Goal: Task Accomplishment & Management: Manage account settings

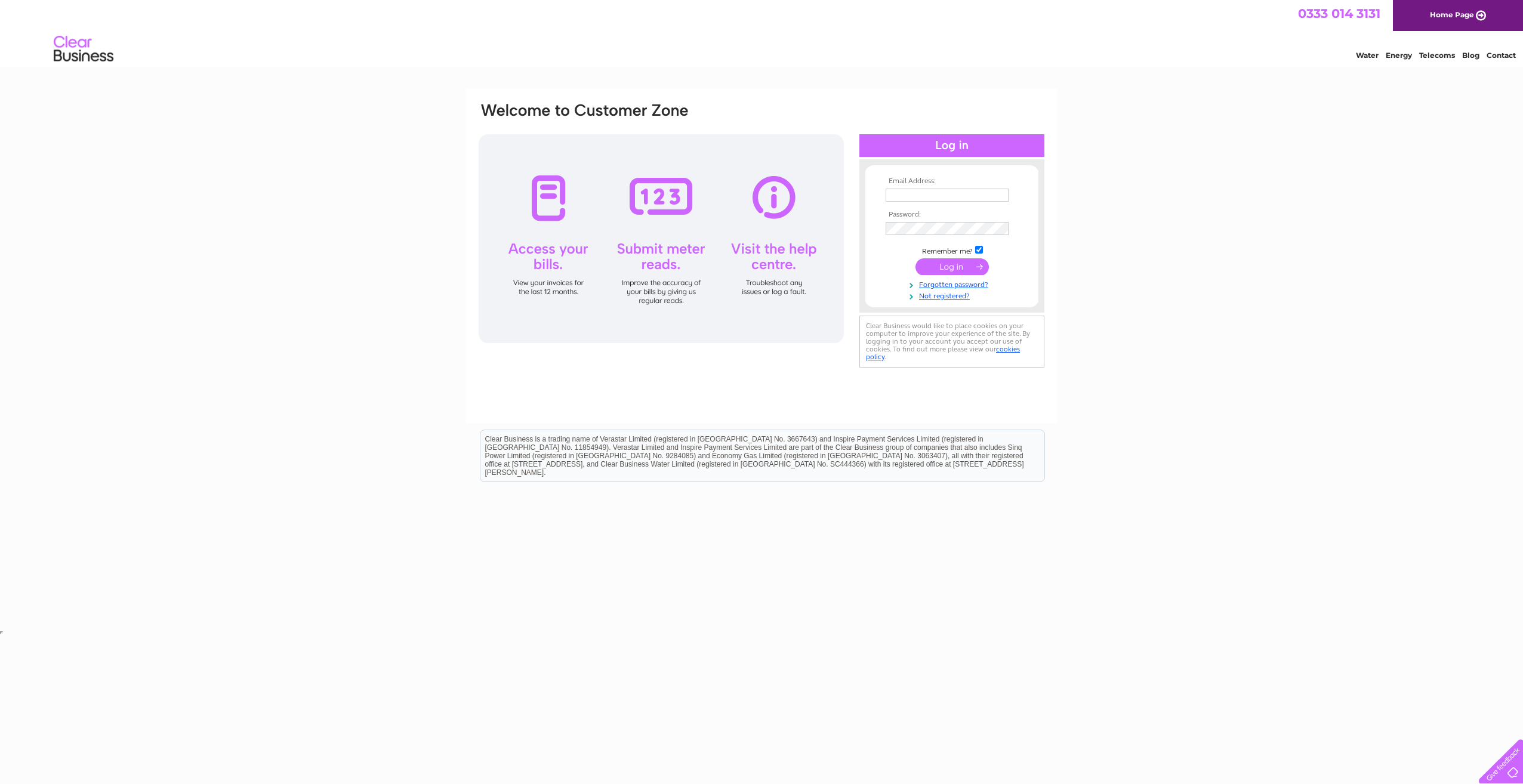
type input "office@platinumlace.co.uk"
click at [952, 270] on input "submit" at bounding box center [952, 267] width 73 height 17
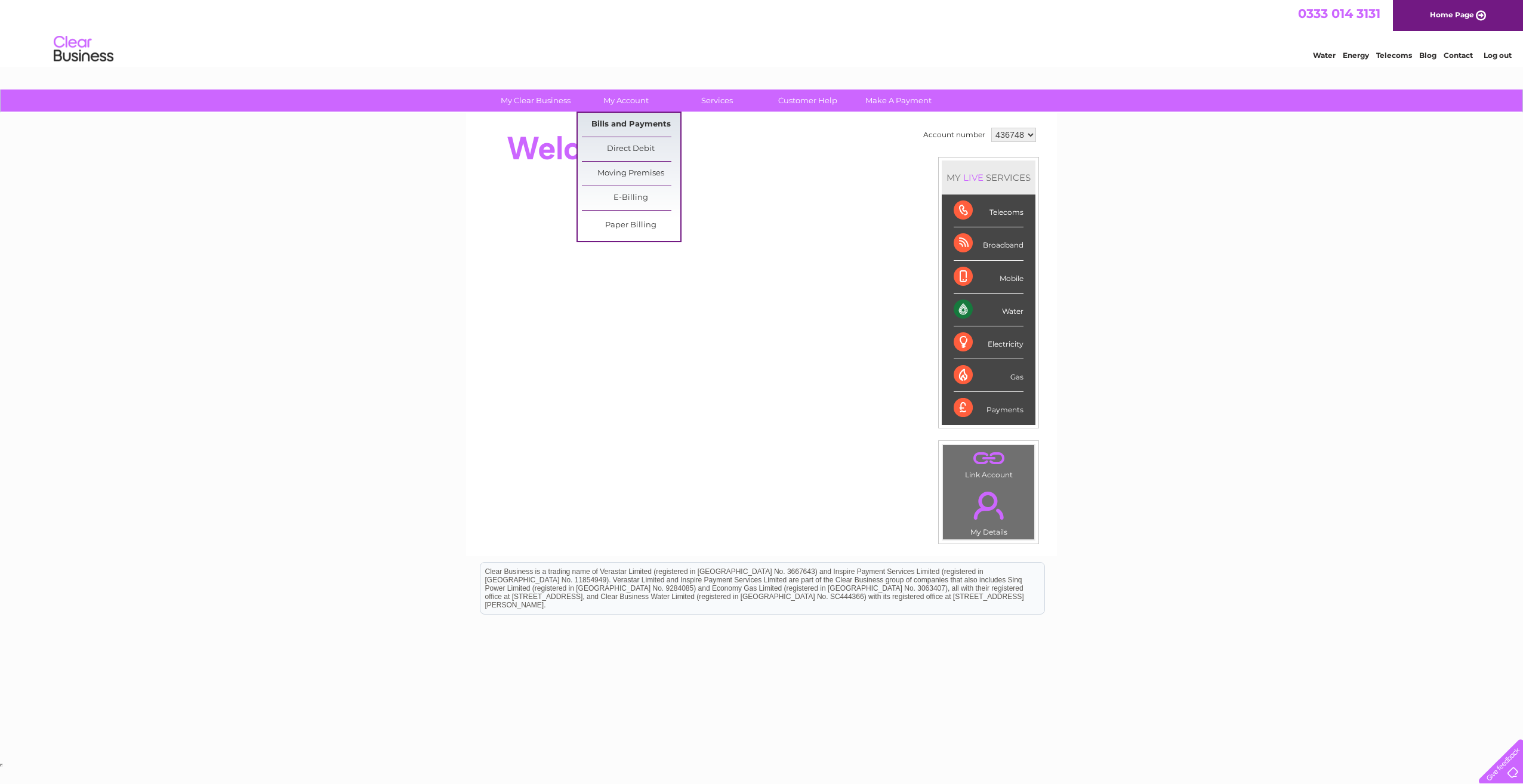
click at [612, 123] on link "Bills and Payments" at bounding box center [631, 125] width 98 height 24
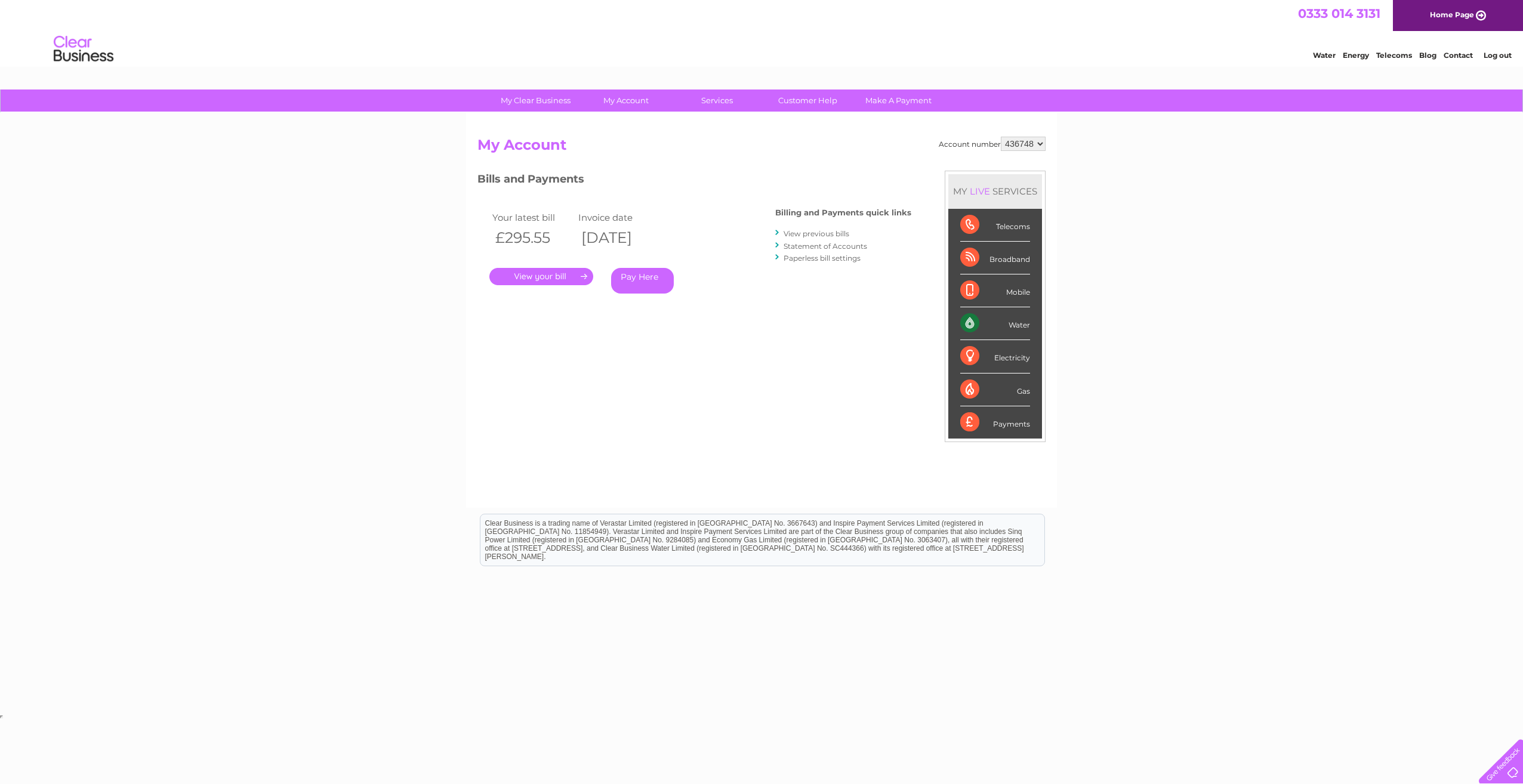
click at [567, 276] on link "." at bounding box center [541, 276] width 104 height 17
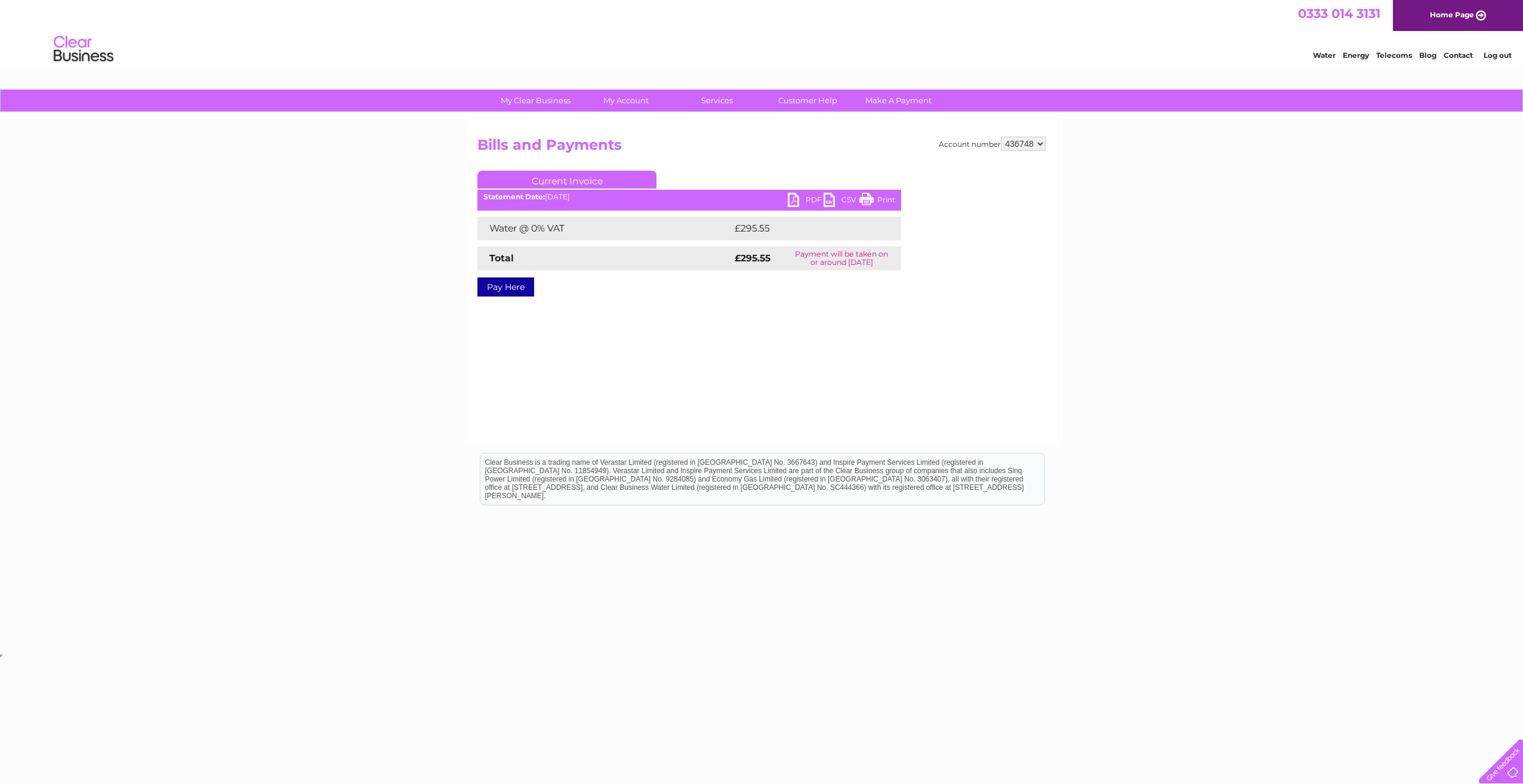
click at [815, 199] on link "PDF" at bounding box center [805, 201] width 35 height 17
click at [815, 200] on link "PDF" at bounding box center [805, 201] width 35 height 17
